Goal: Information Seeking & Learning: Learn about a topic

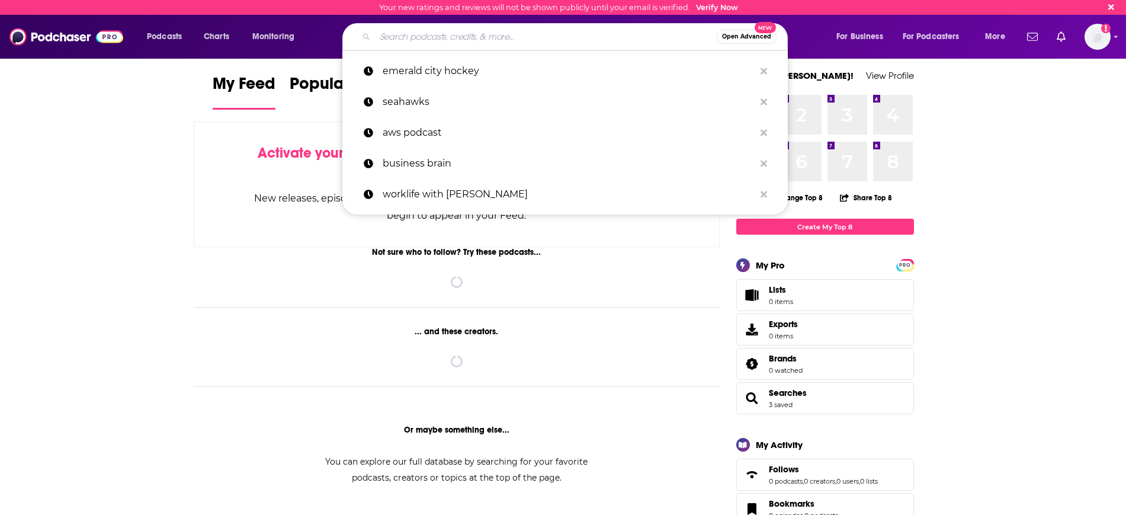
click at [468, 40] on input "Search podcasts, credits, & more..." at bounding box center [546, 36] width 342 height 19
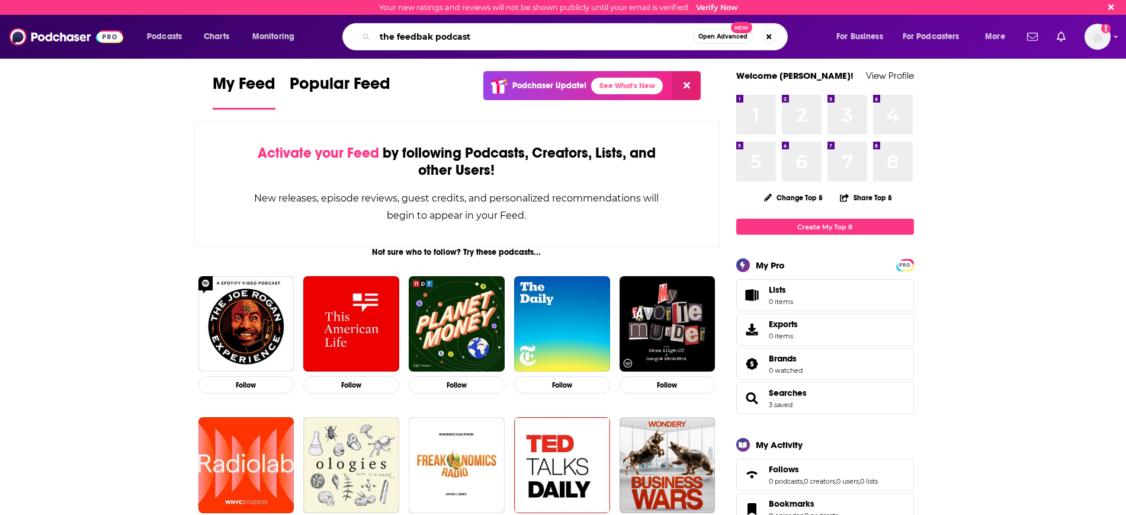
type input "the feedbak podcast"
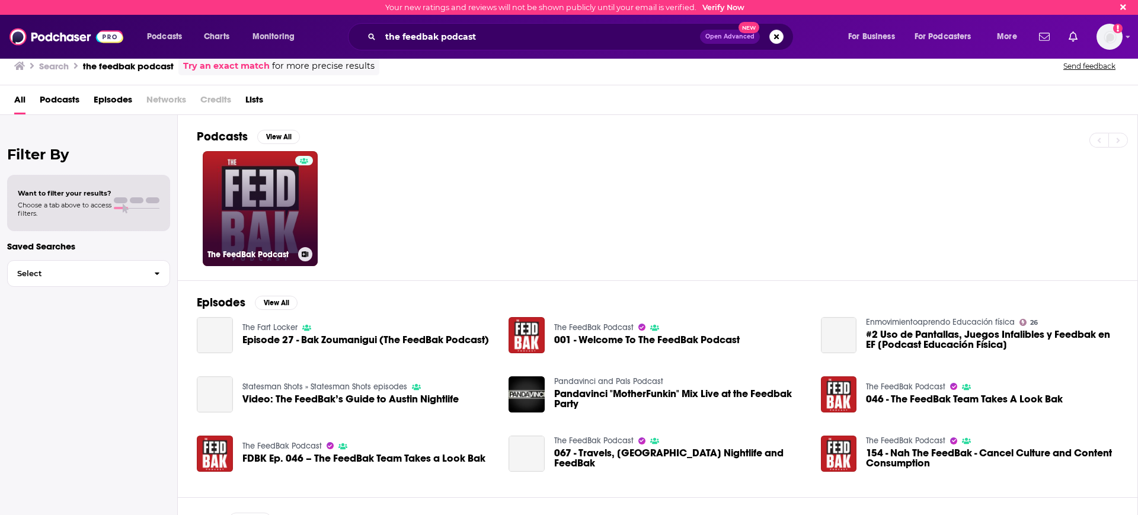
click at [284, 187] on link "The FeedBak Podcast" at bounding box center [260, 208] width 115 height 115
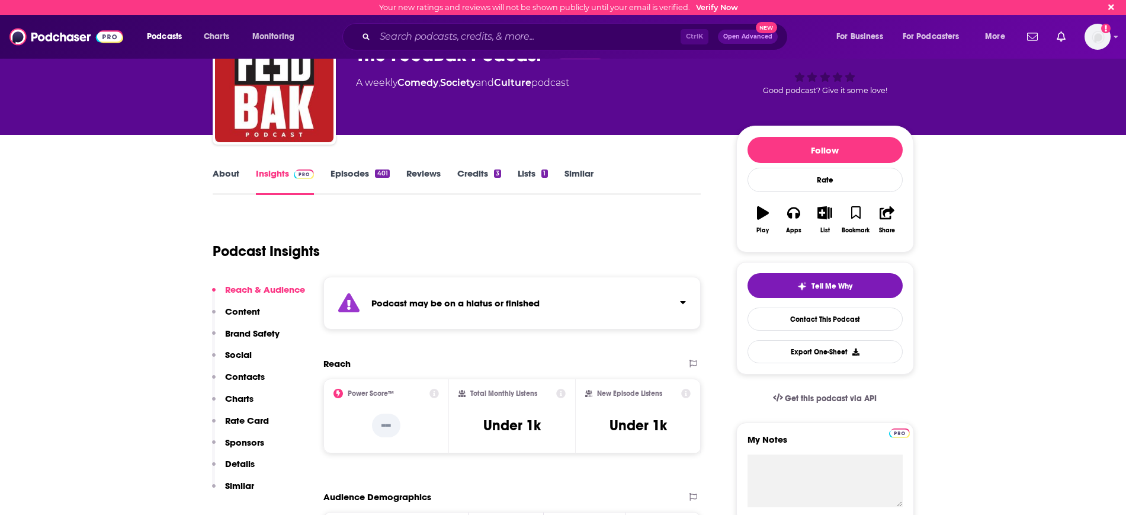
scroll to position [74, 0]
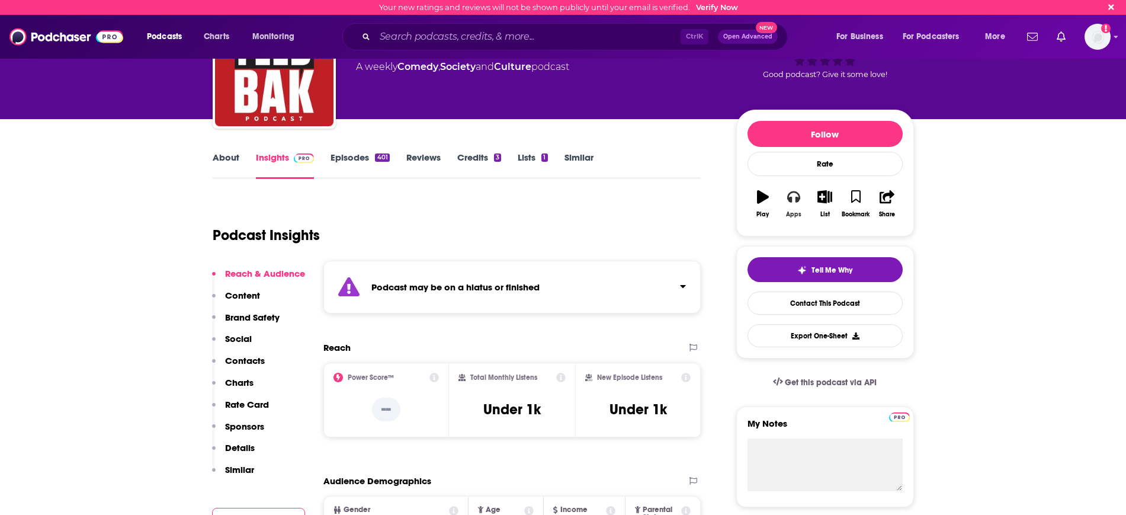
click at [795, 192] on icon "button" at bounding box center [793, 197] width 13 height 12
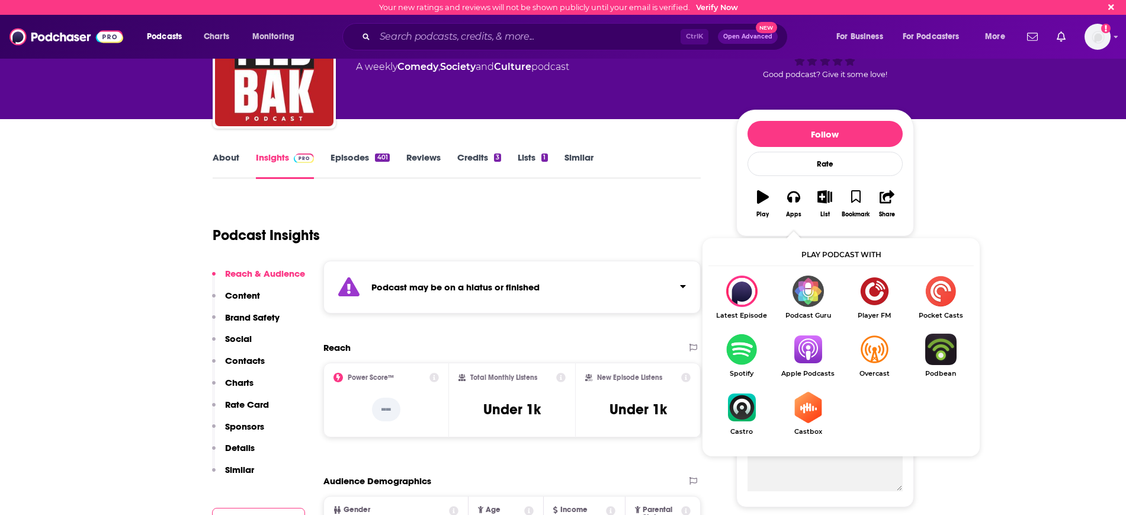
click at [816, 354] on img "Show Listen On dropdown" at bounding box center [808, 349] width 66 height 31
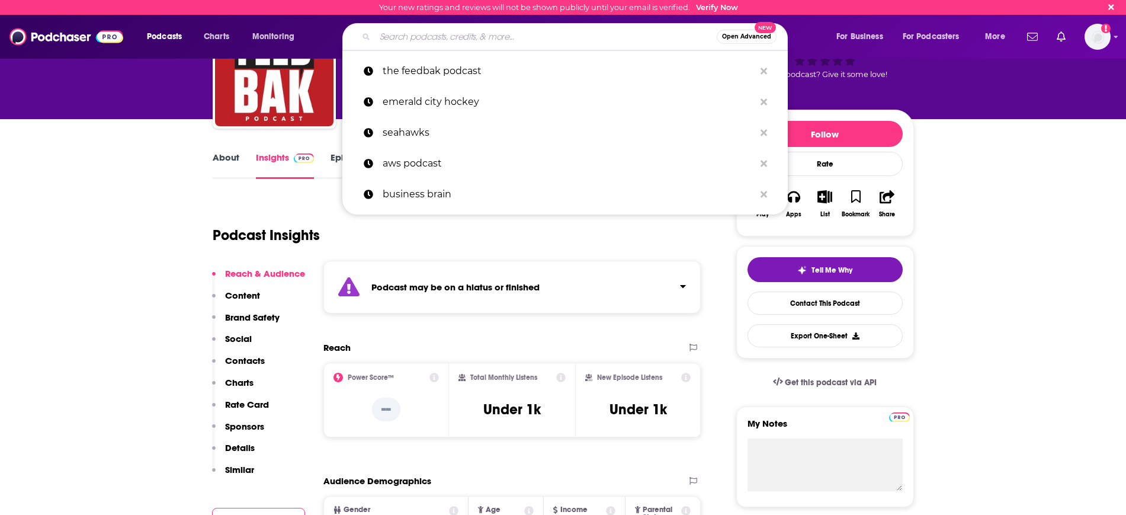
click at [398, 27] on input "Search podcasts, credits, & more..." at bounding box center [546, 36] width 342 height 19
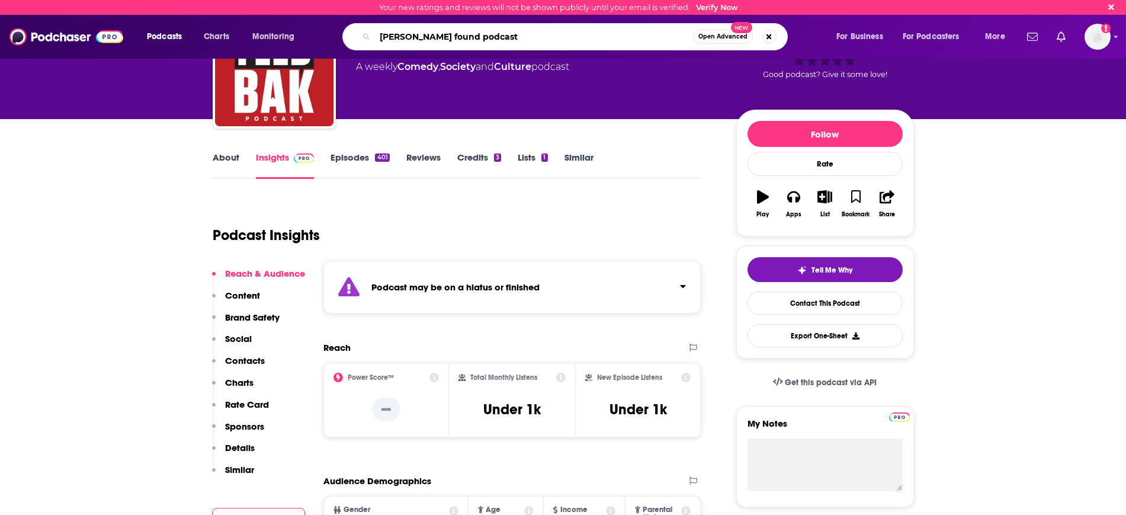
type input "[PERSON_NAME] found podcasts"
